Goal: Navigation & Orientation: Go to known website

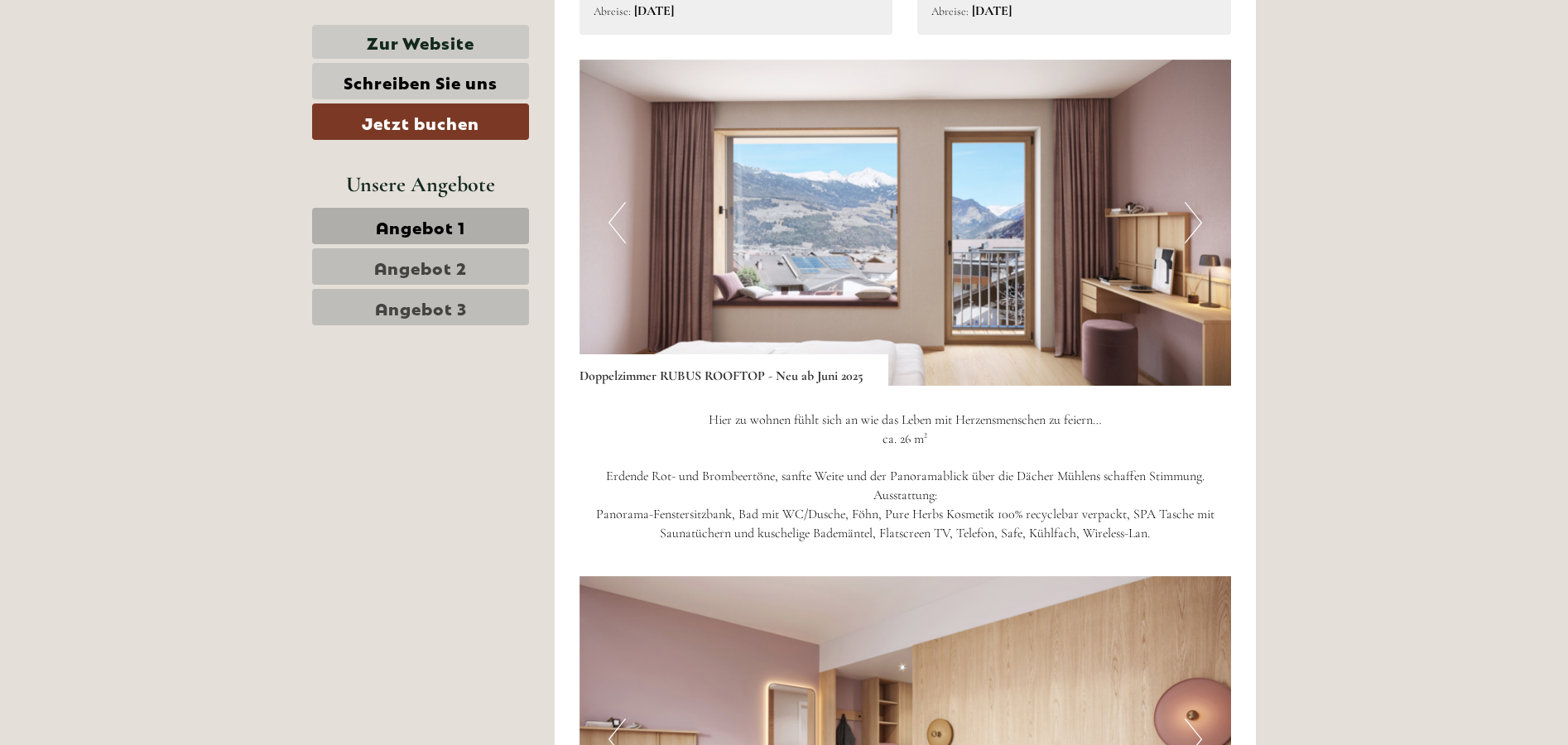
scroll to position [1208, 0]
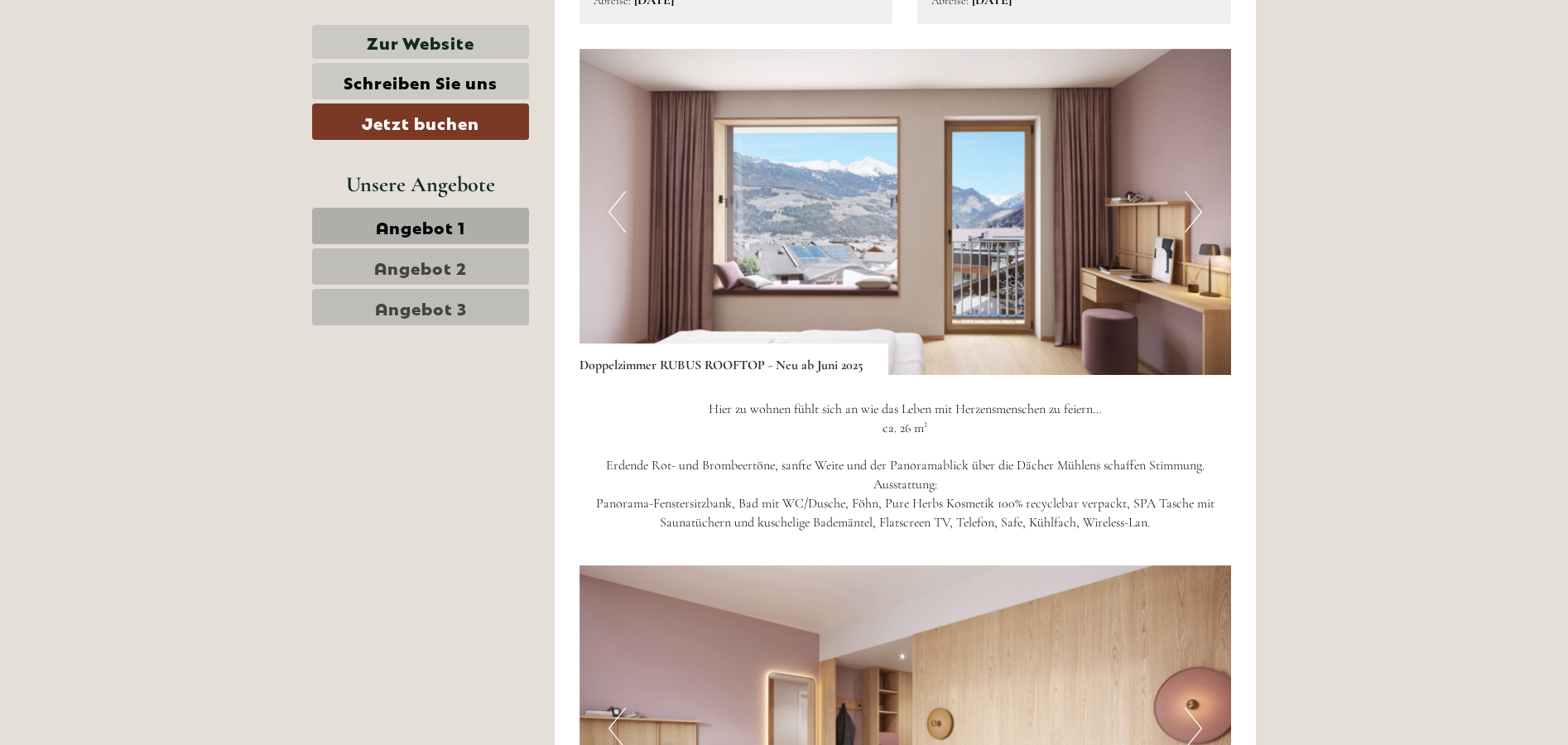
click at [1183, 216] on img at bounding box center [906, 212] width 652 height 327
click at [1196, 218] on button "Next" at bounding box center [1193, 212] width 17 height 42
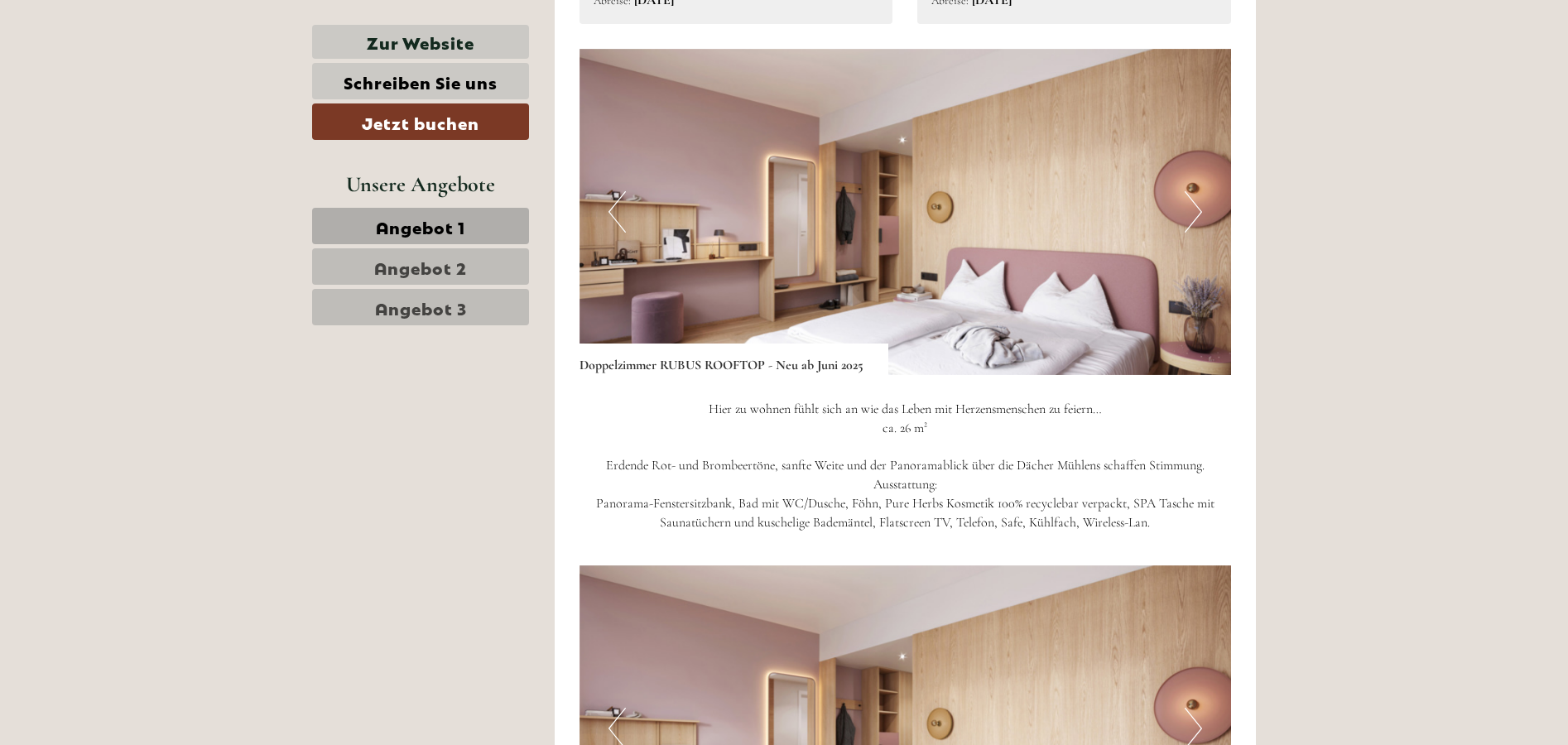
click at [1196, 218] on button "Next" at bounding box center [1193, 212] width 17 height 42
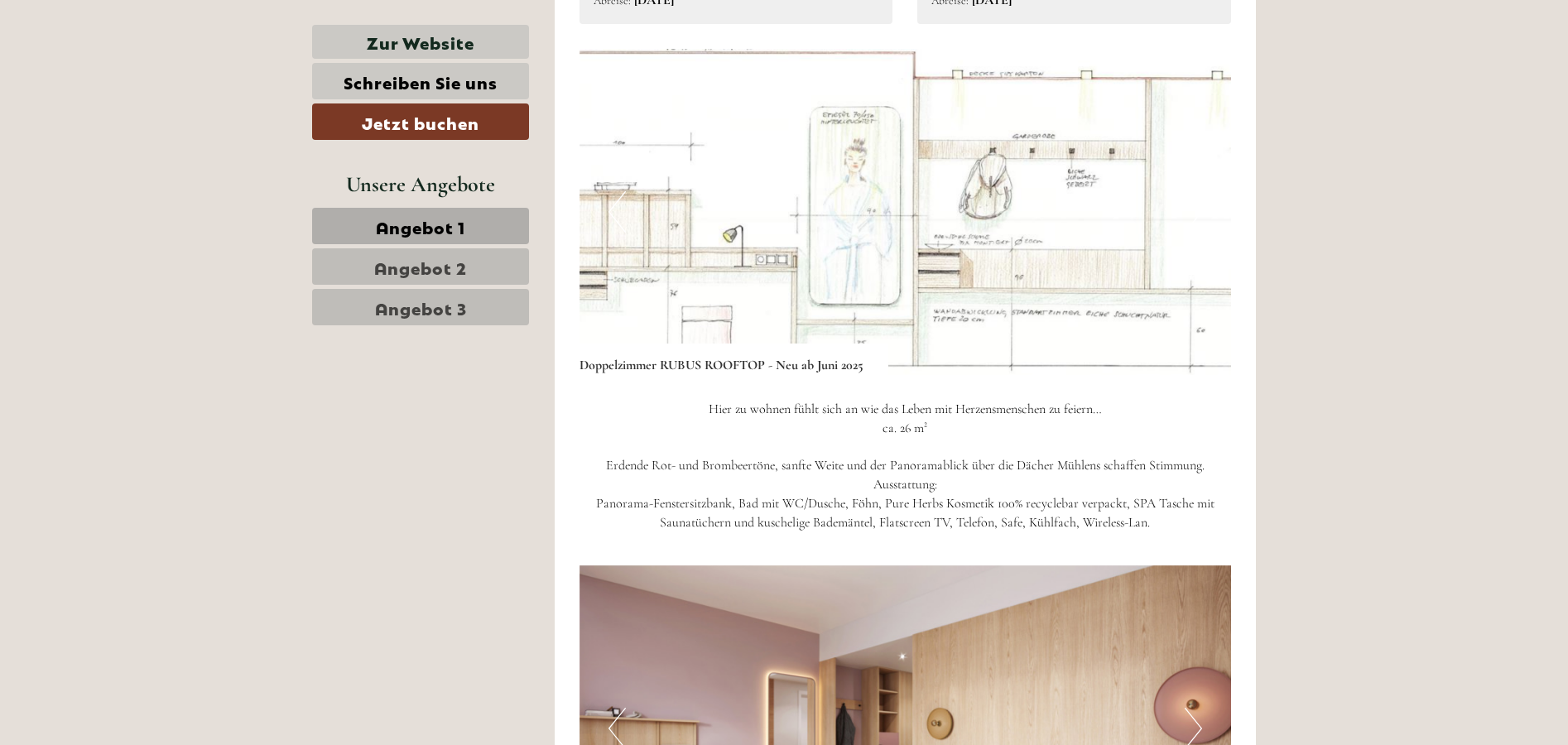
click at [1196, 218] on button "Next" at bounding box center [1193, 212] width 17 height 42
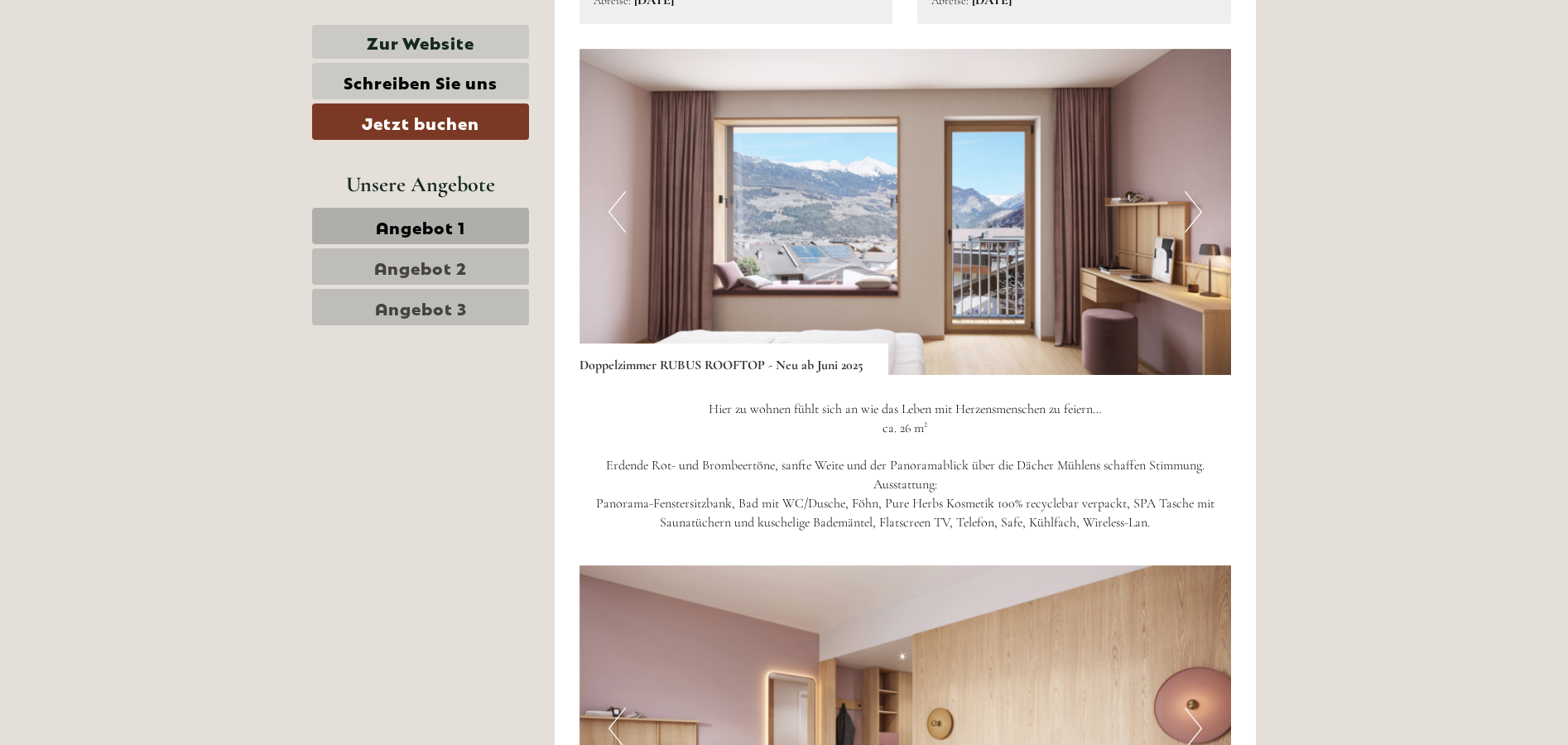
click at [1196, 218] on button "Next" at bounding box center [1193, 212] width 17 height 42
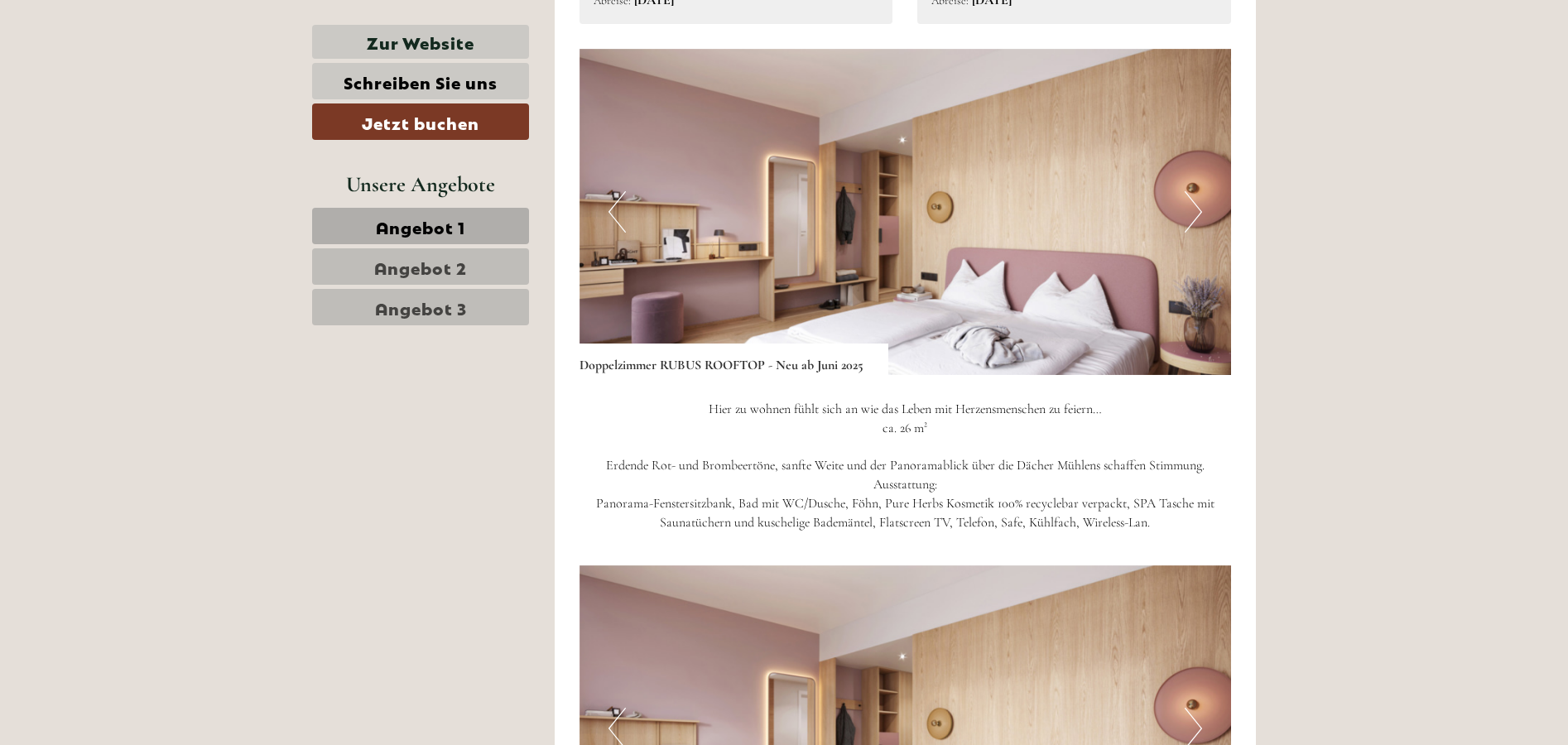
click at [1196, 218] on button "Next" at bounding box center [1193, 212] width 17 height 42
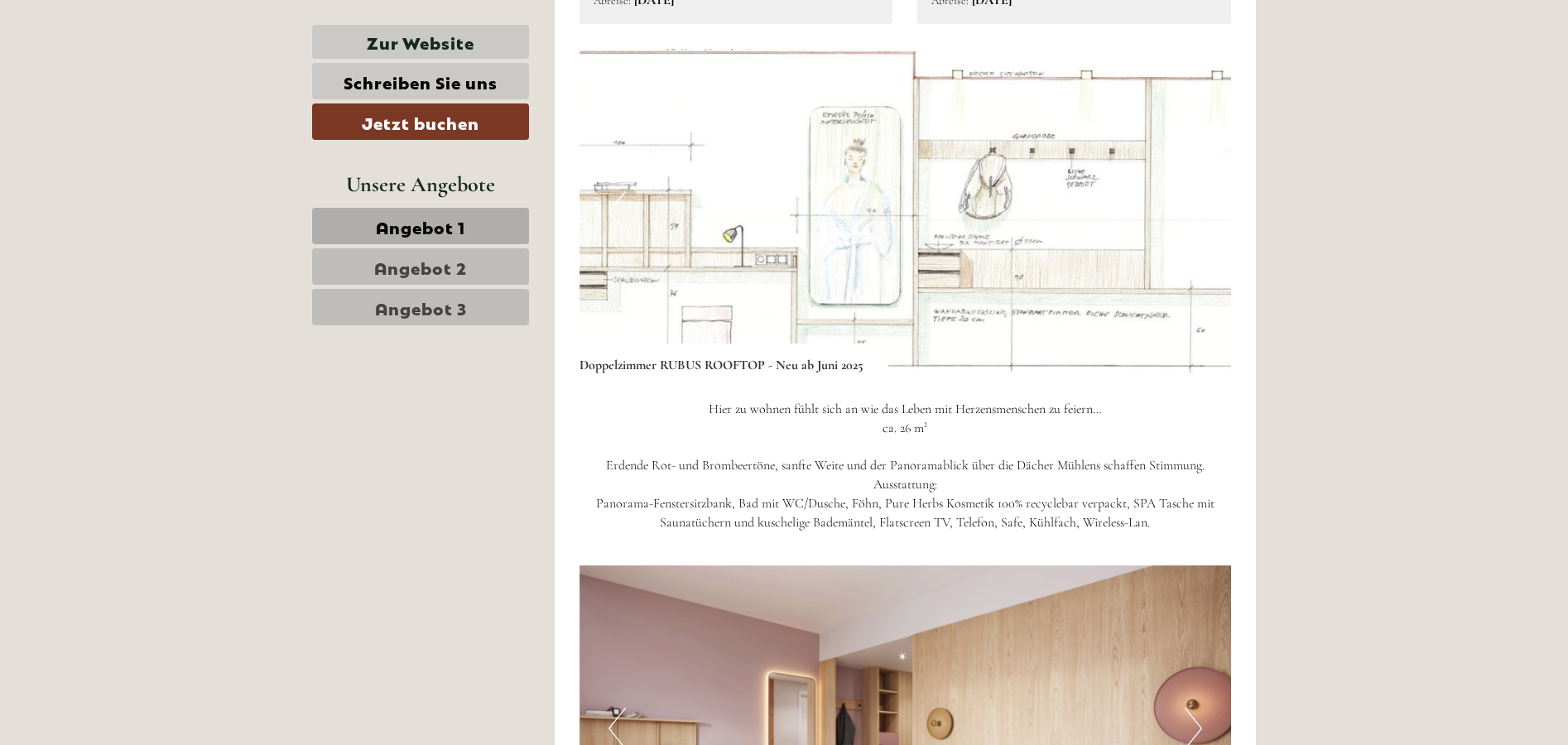
click at [1196, 218] on button "Next" at bounding box center [1193, 212] width 17 height 42
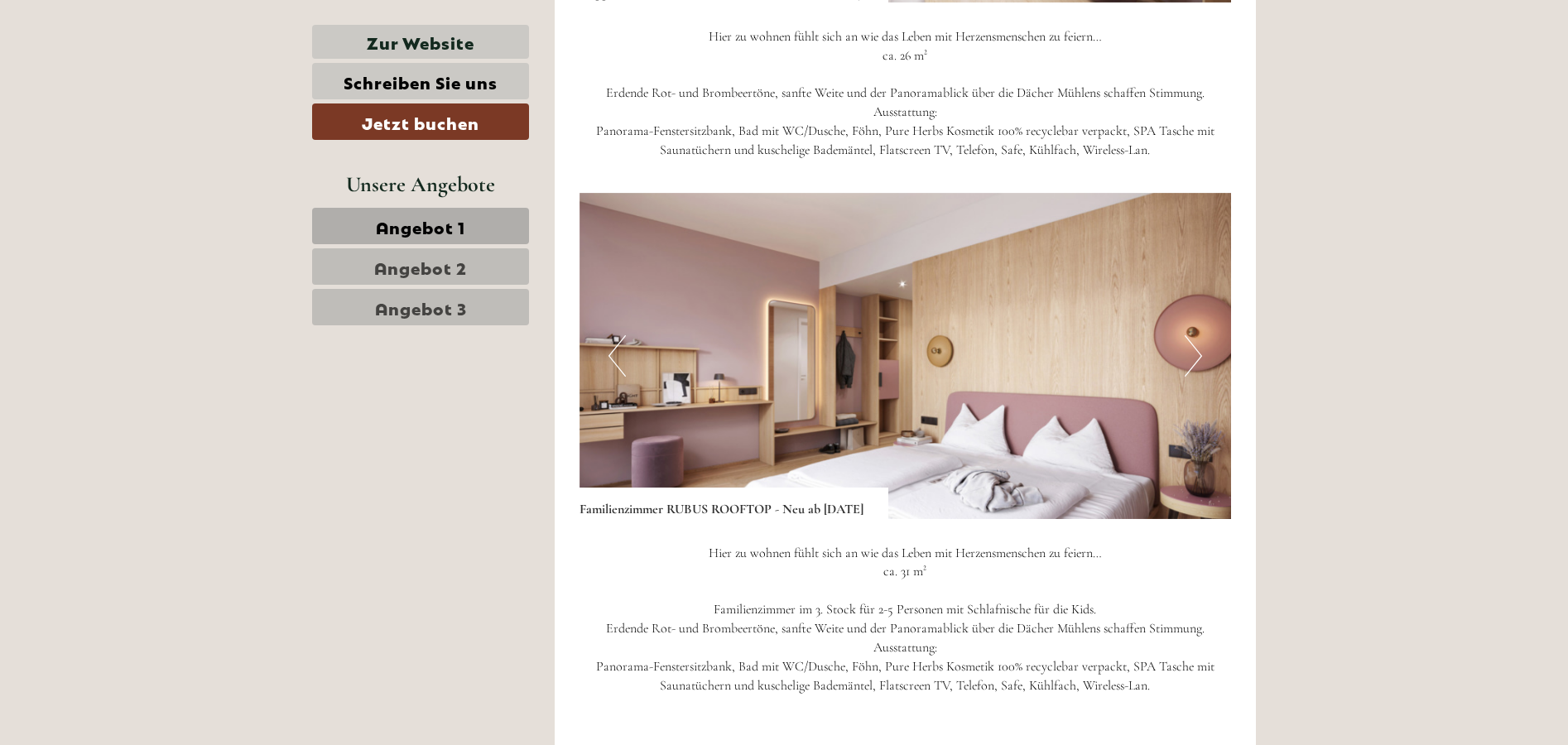
scroll to position [1649, 0]
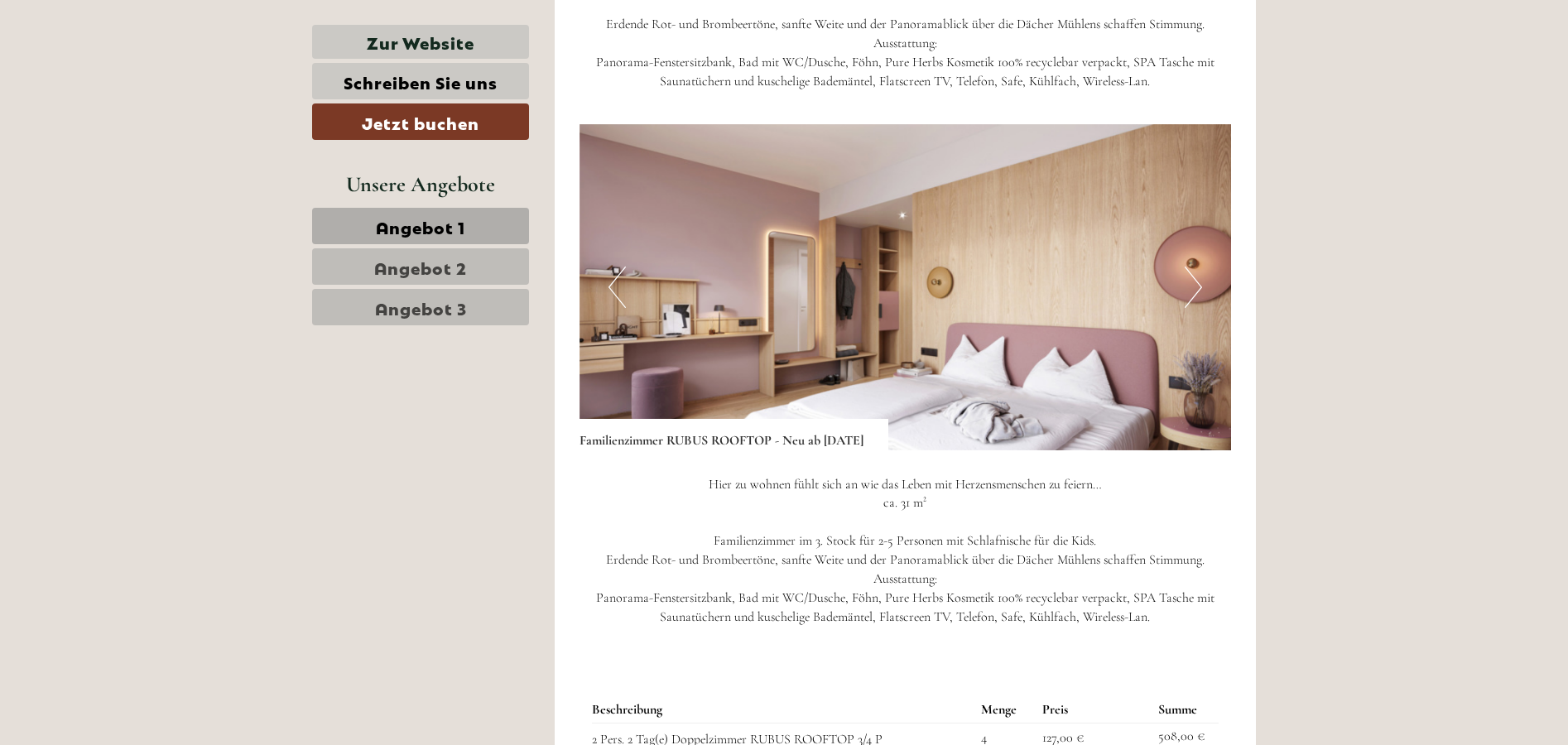
click at [1193, 280] on button "Next" at bounding box center [1193, 287] width 17 height 42
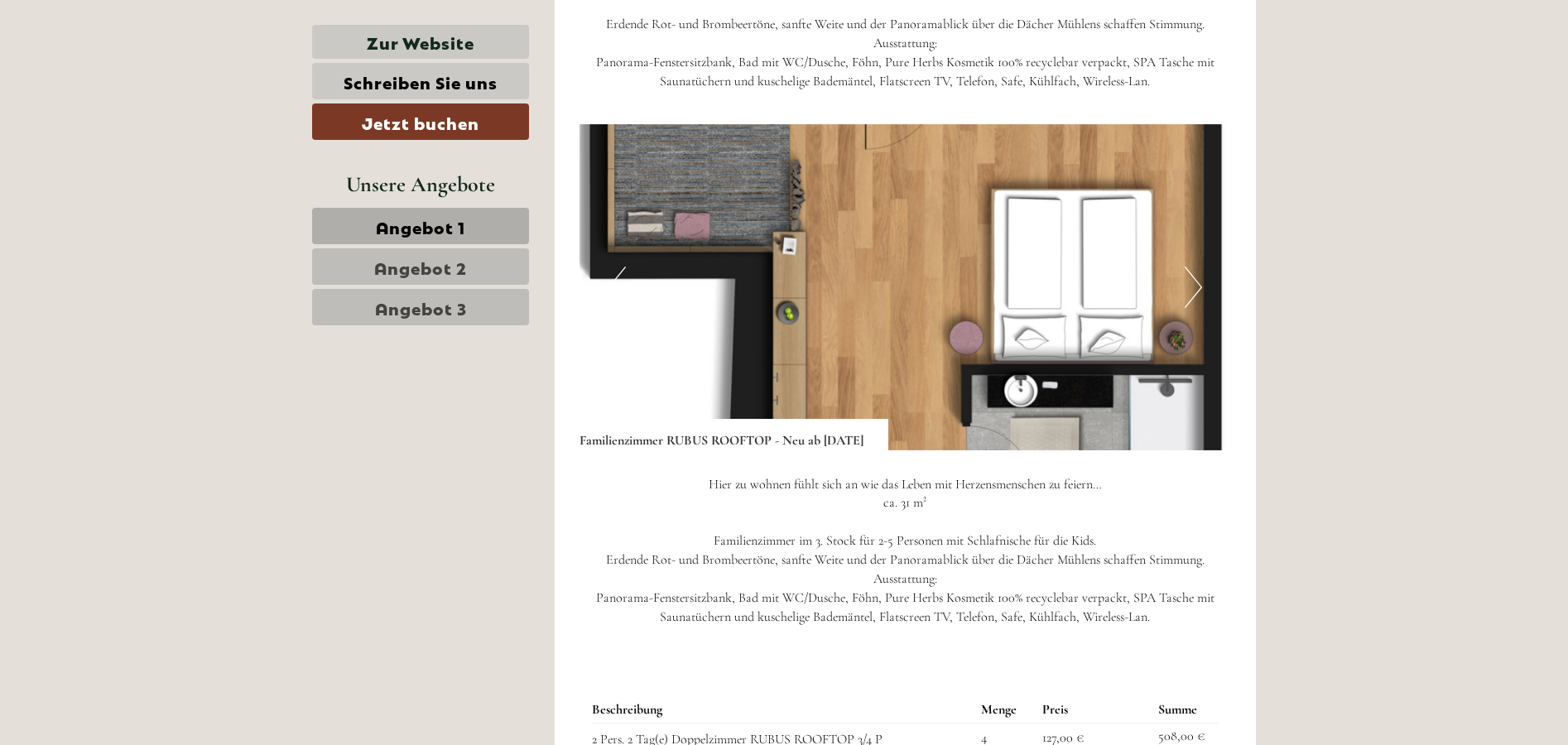
click at [1193, 280] on button "Next" at bounding box center [1193, 287] width 17 height 42
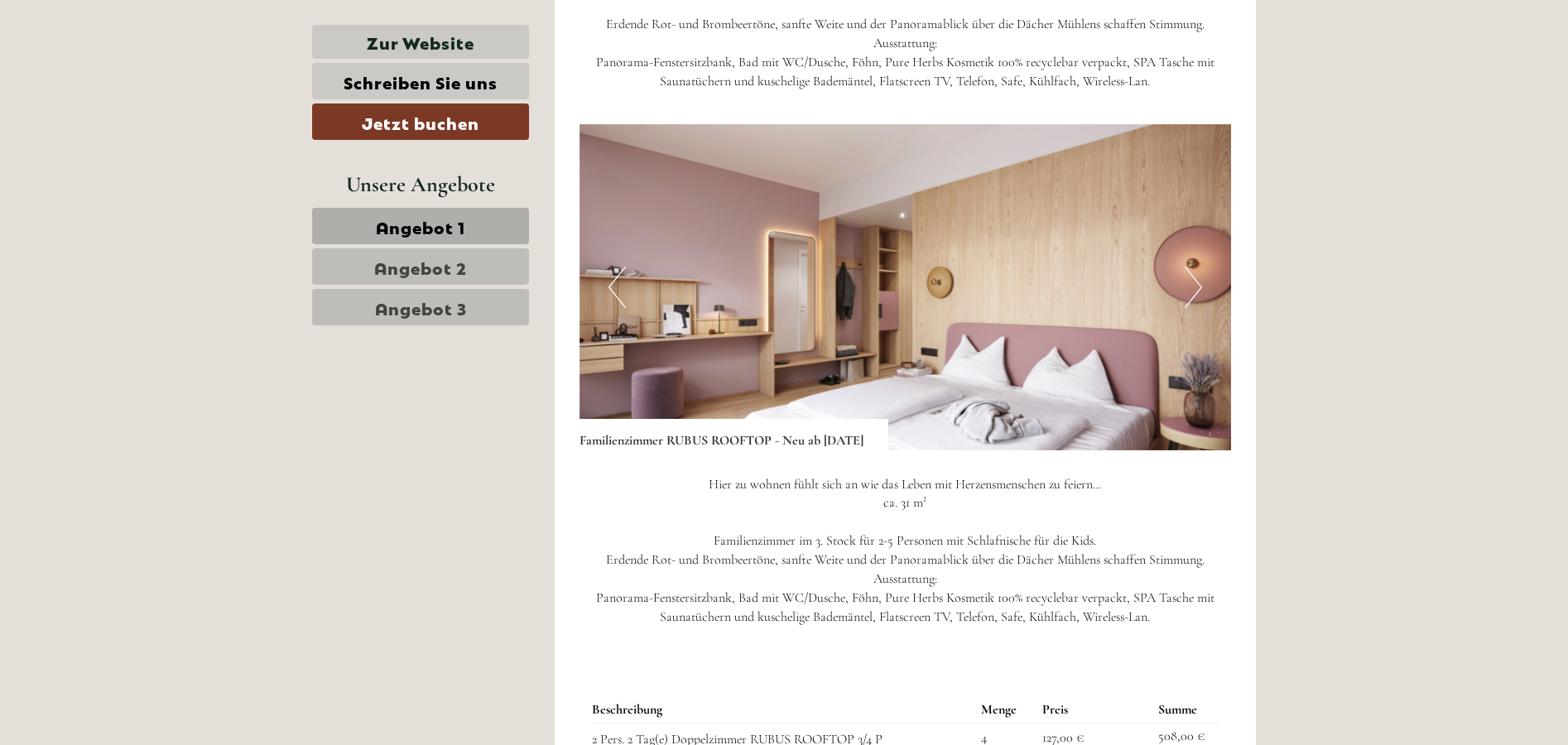
click at [1193, 280] on button "Next" at bounding box center [1193, 287] width 17 height 42
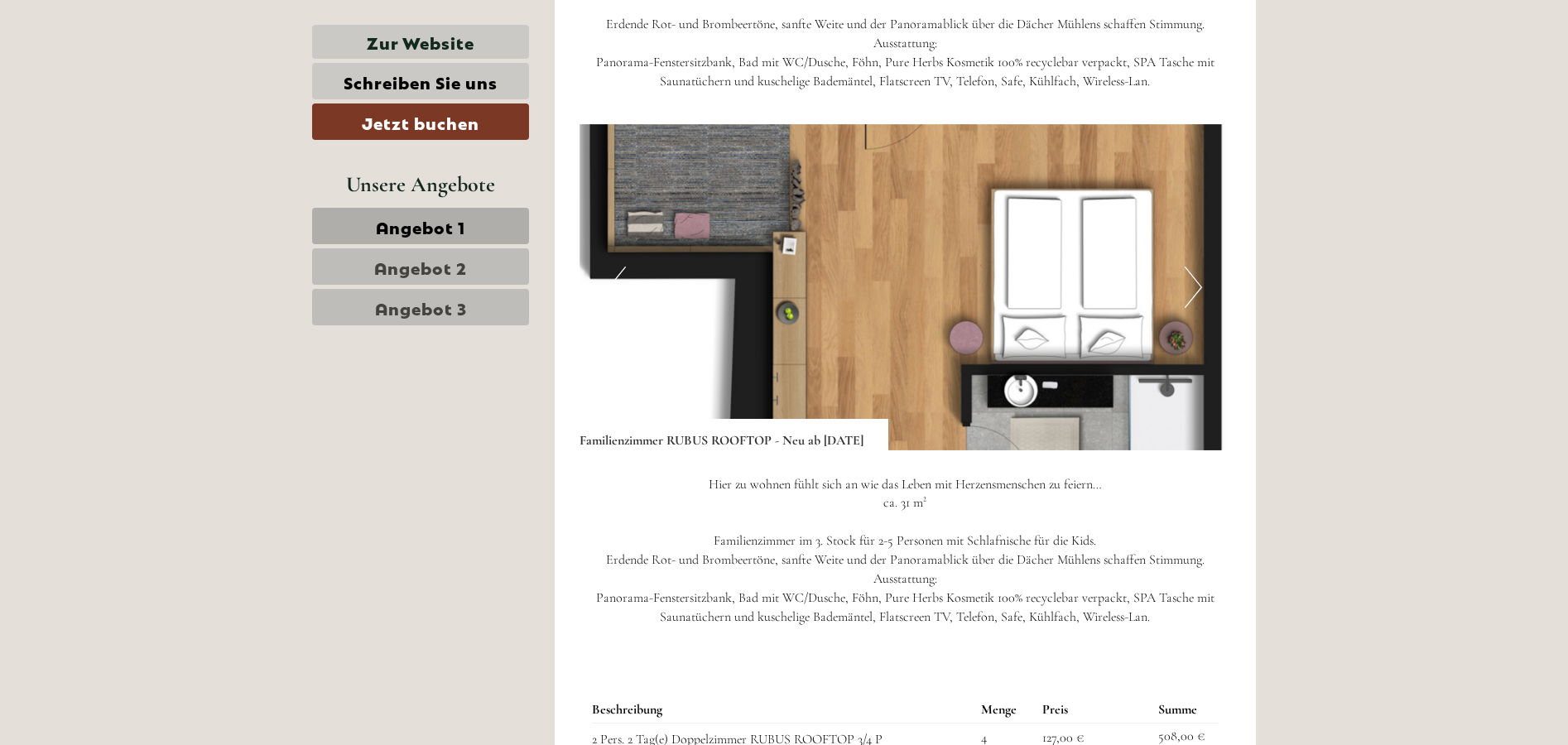
click at [1193, 280] on button "Next" at bounding box center [1193, 287] width 17 height 42
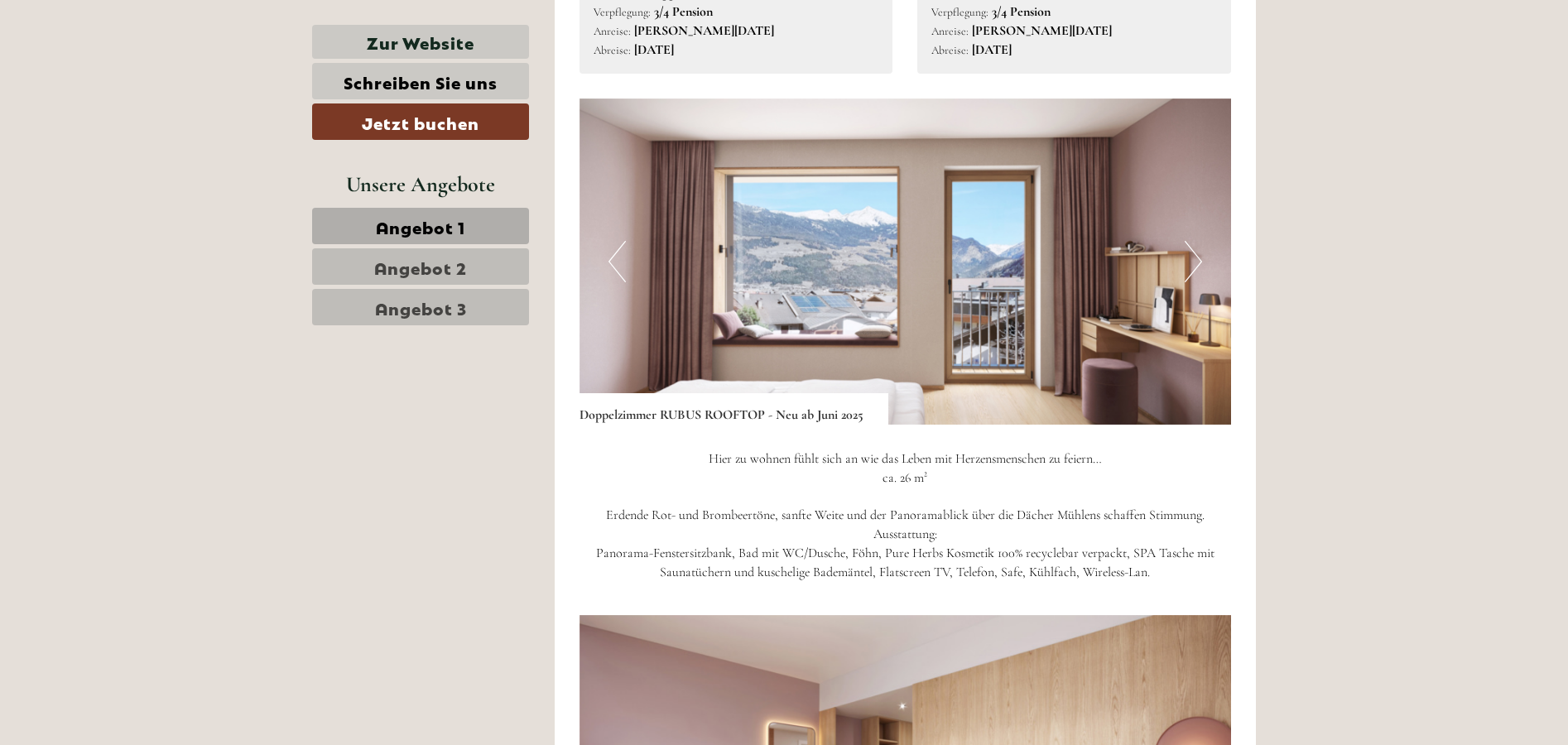
scroll to position [1112, 0]
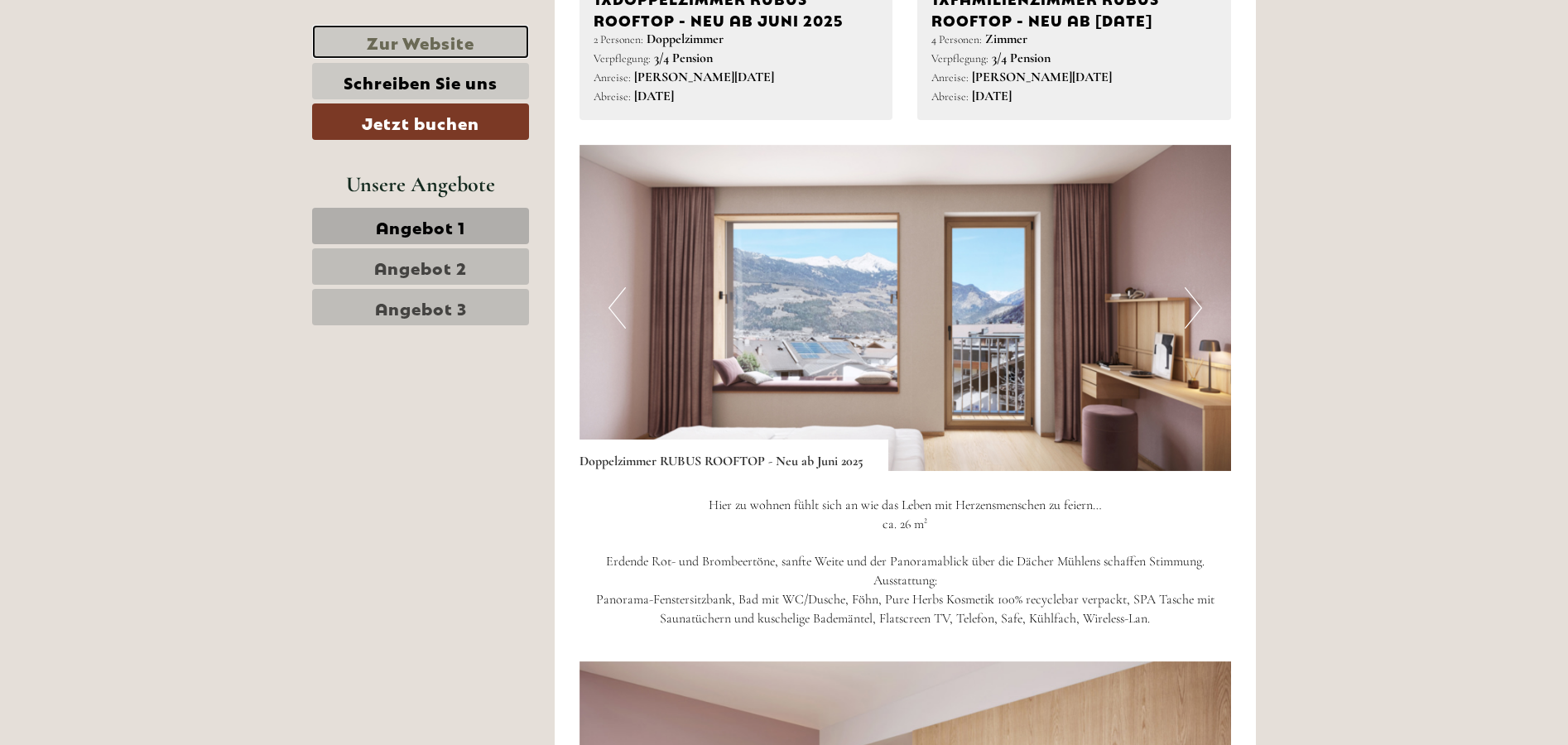
click at [431, 39] on link "Zur Website" at bounding box center [420, 42] width 217 height 34
